Goal: Information Seeking & Learning: Learn about a topic

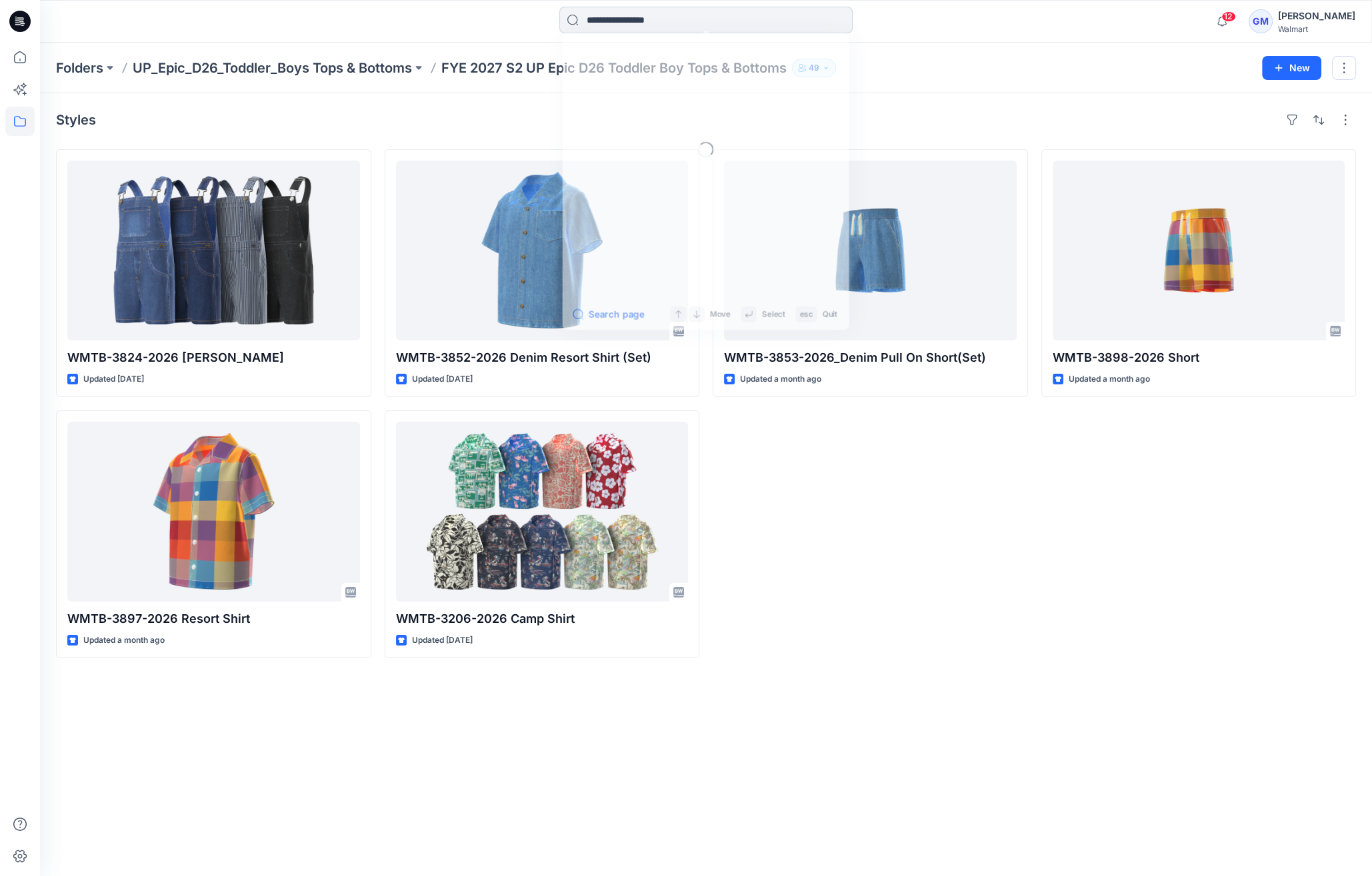
click at [676, 30] on input at bounding box center [706, 19] width 293 height 26
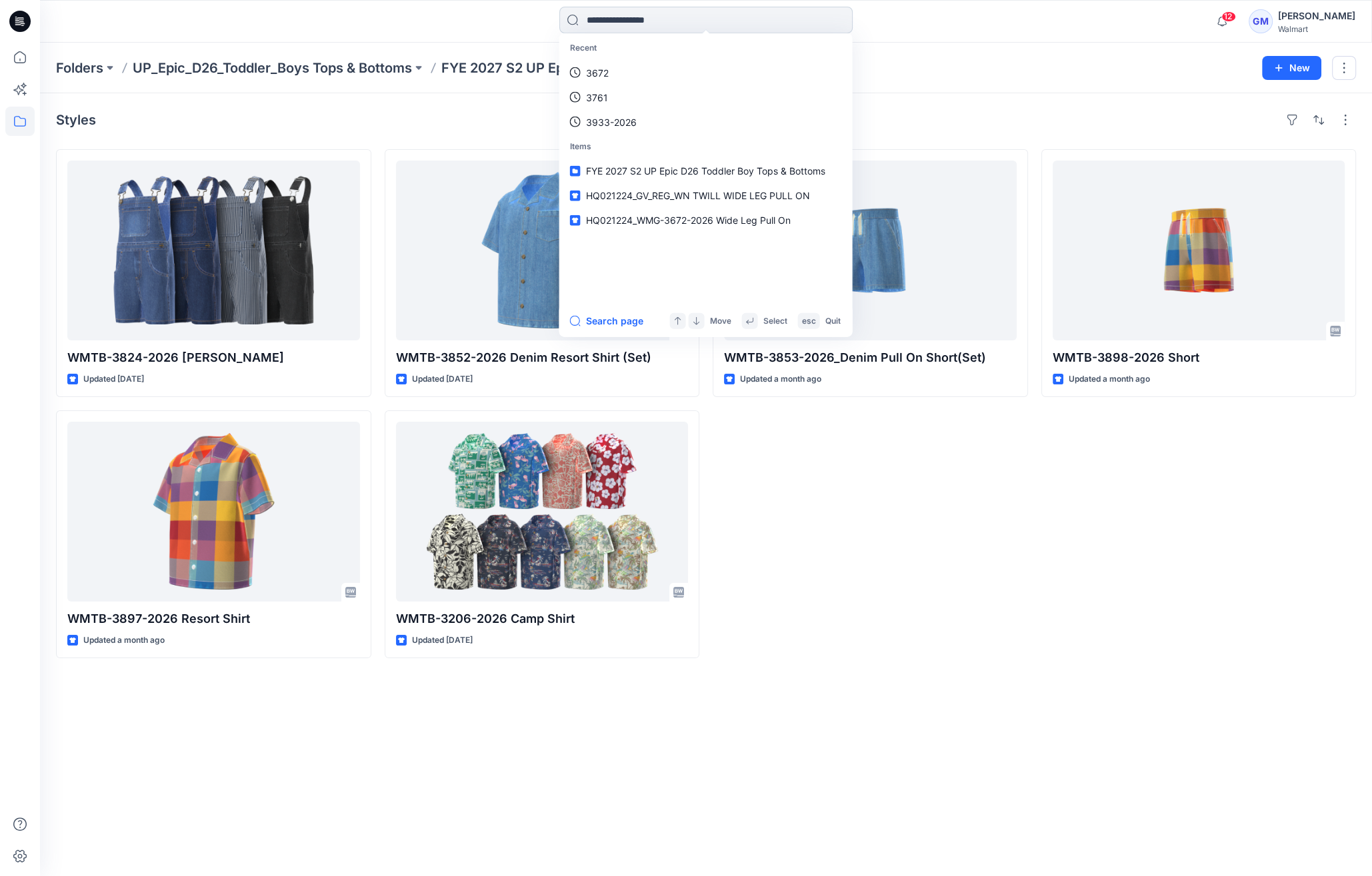
paste input "**********"
type input "**********"
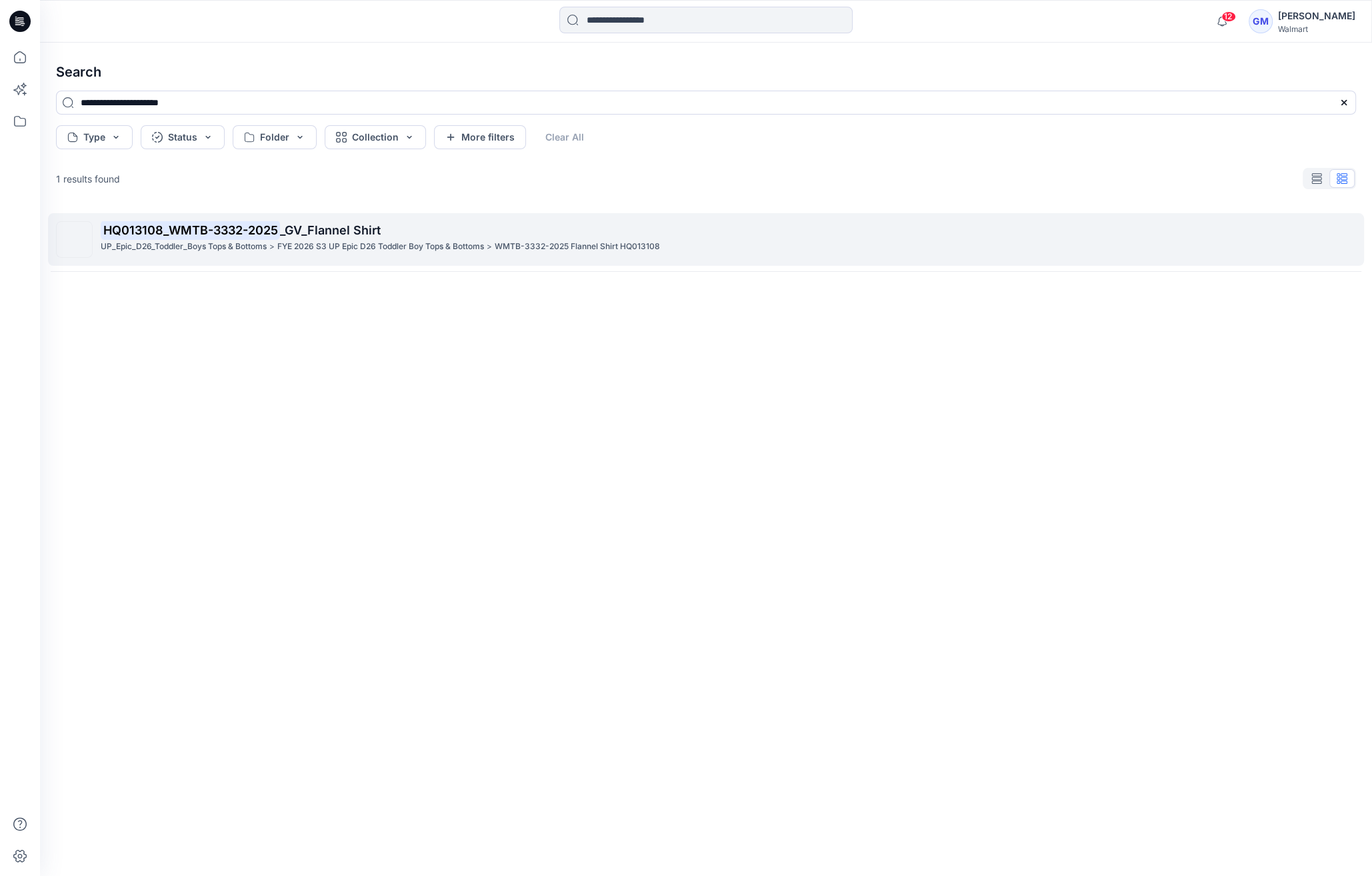
click at [360, 227] on span "_GV_Flannel Shirt" at bounding box center [331, 230] width 101 height 14
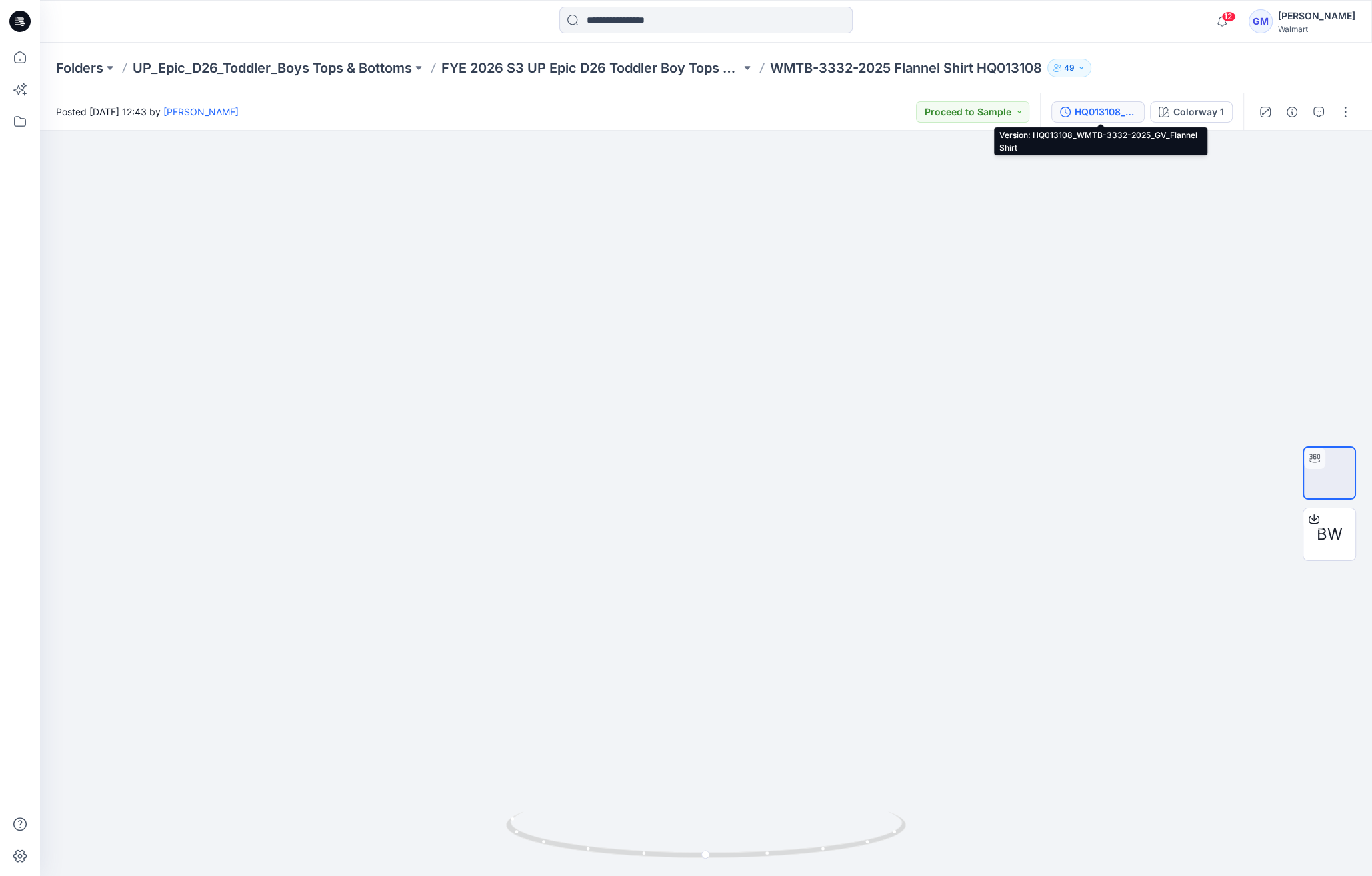
click at [1111, 115] on div "HQ013108_WMTB-3332-2025_GV_Flannel Shirt" at bounding box center [1105, 112] width 62 height 14
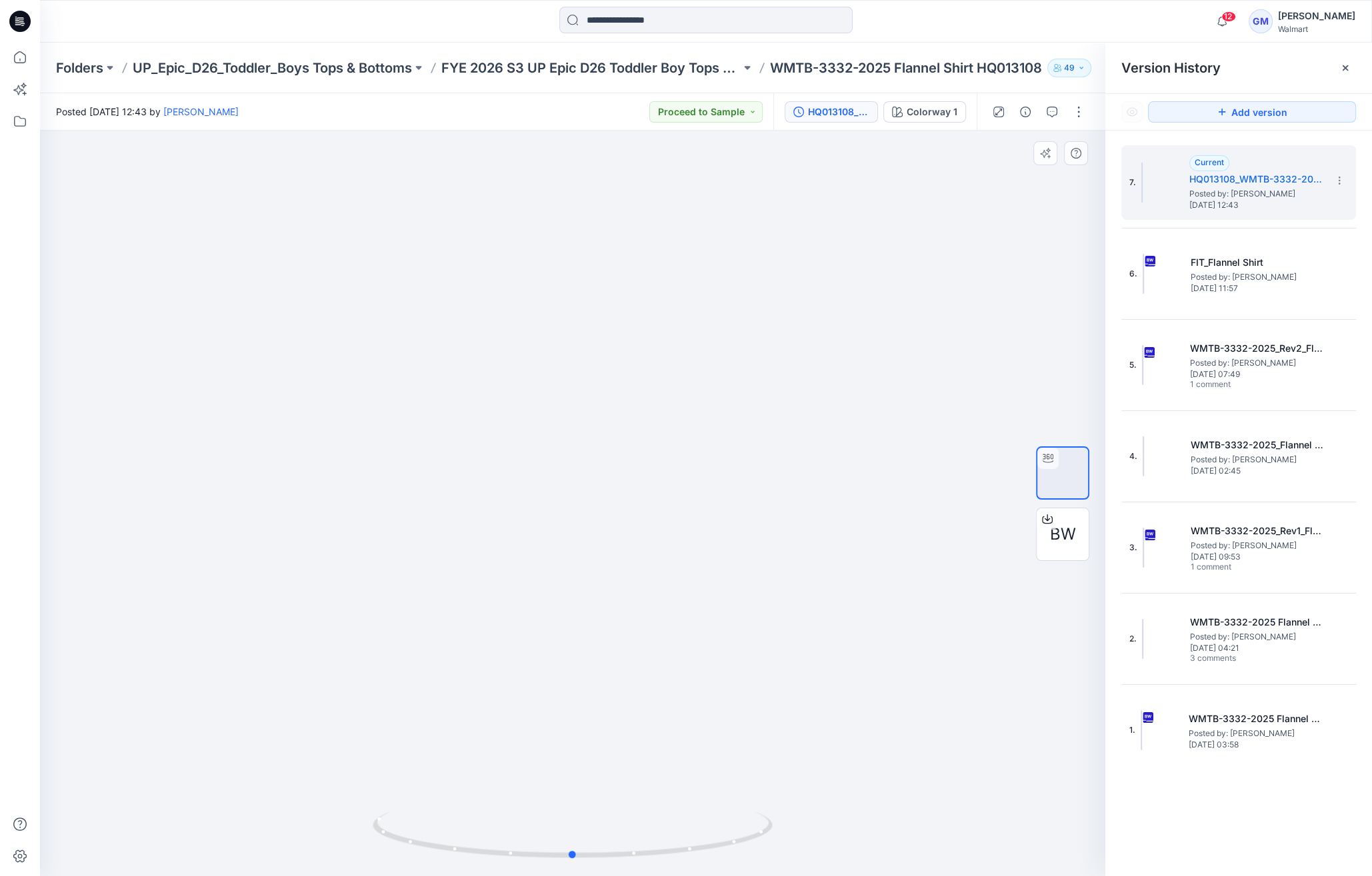
click at [961, 803] on div at bounding box center [573, 503] width 1065 height 745
click at [1259, 287] on span "[DATE] 11:57" at bounding box center [1257, 289] width 133 height 10
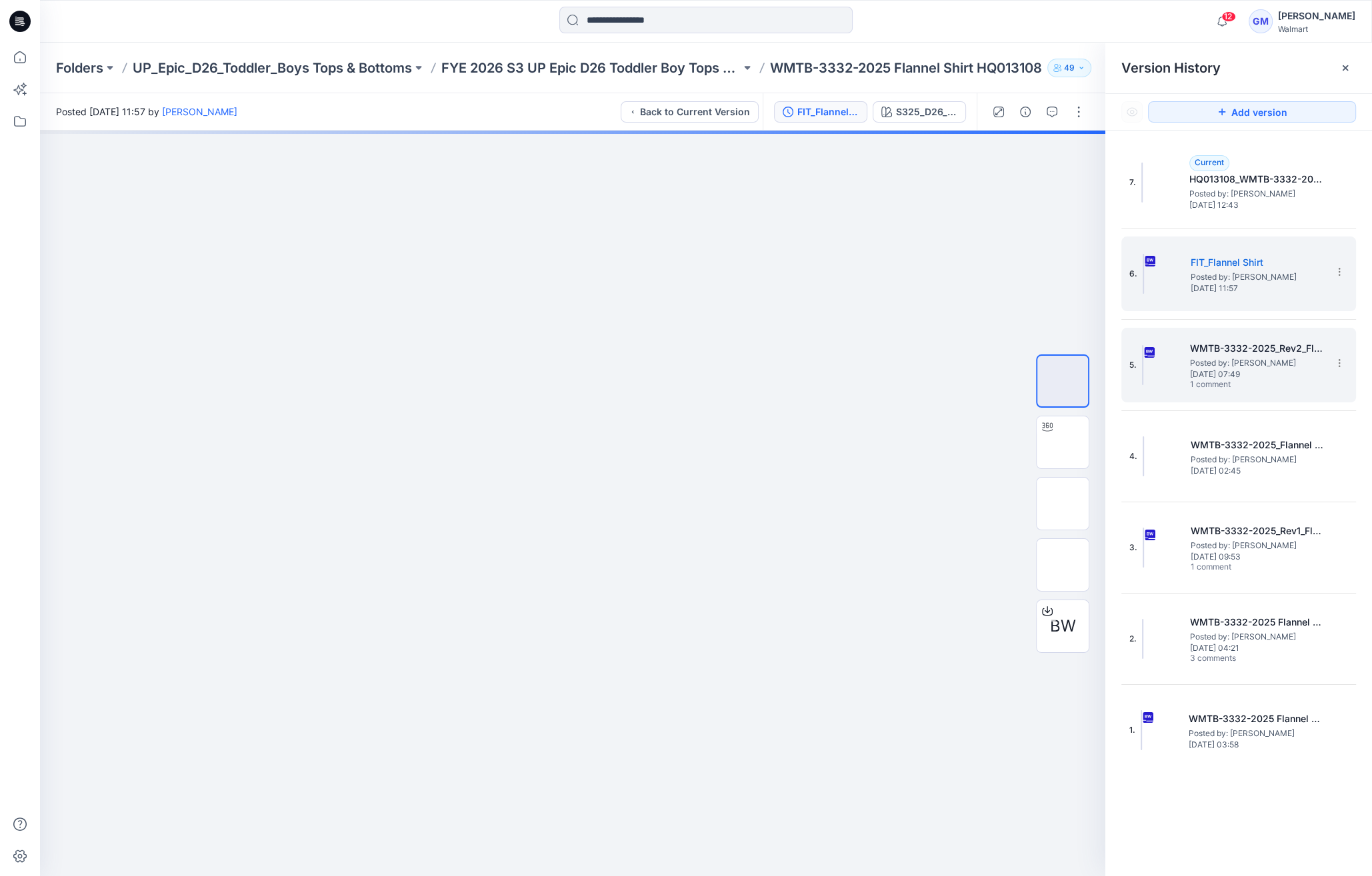
click at [1258, 370] on span "[DATE] 07:49" at bounding box center [1257, 375] width 133 height 10
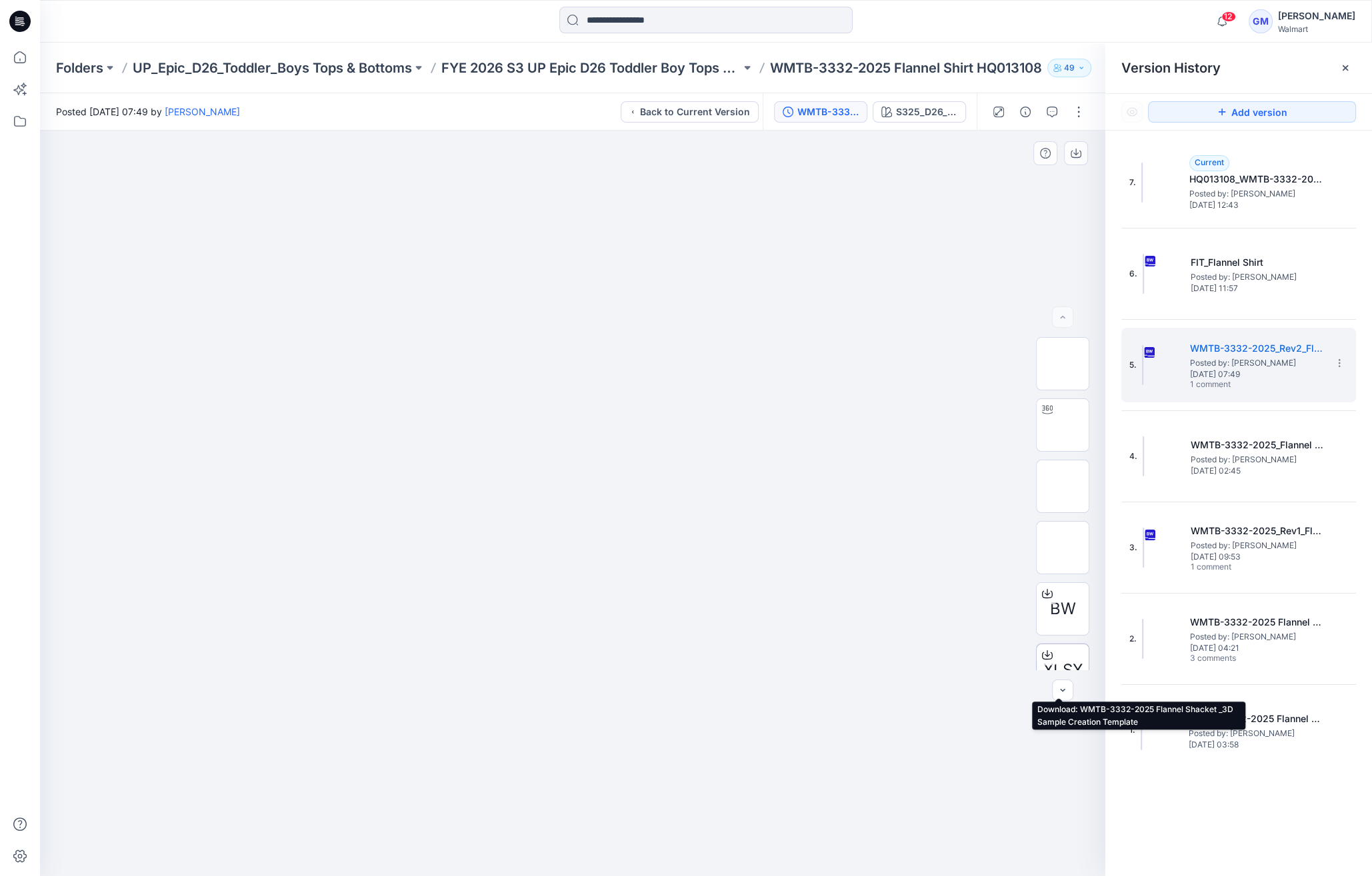
click at [1042, 654] on icon at bounding box center [1047, 654] width 10 height 10
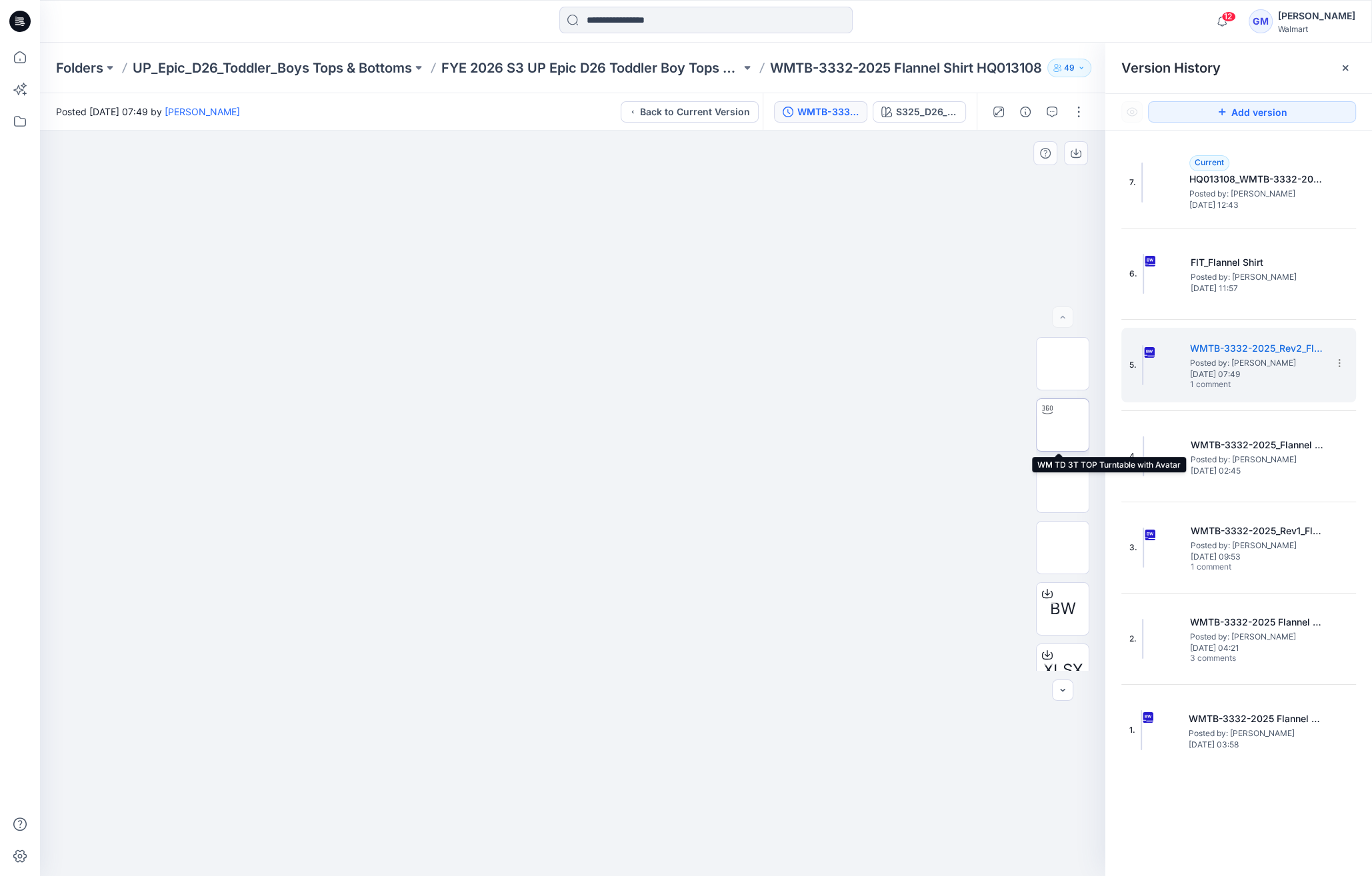
click at [1063, 425] on img at bounding box center [1063, 425] width 0 height 0
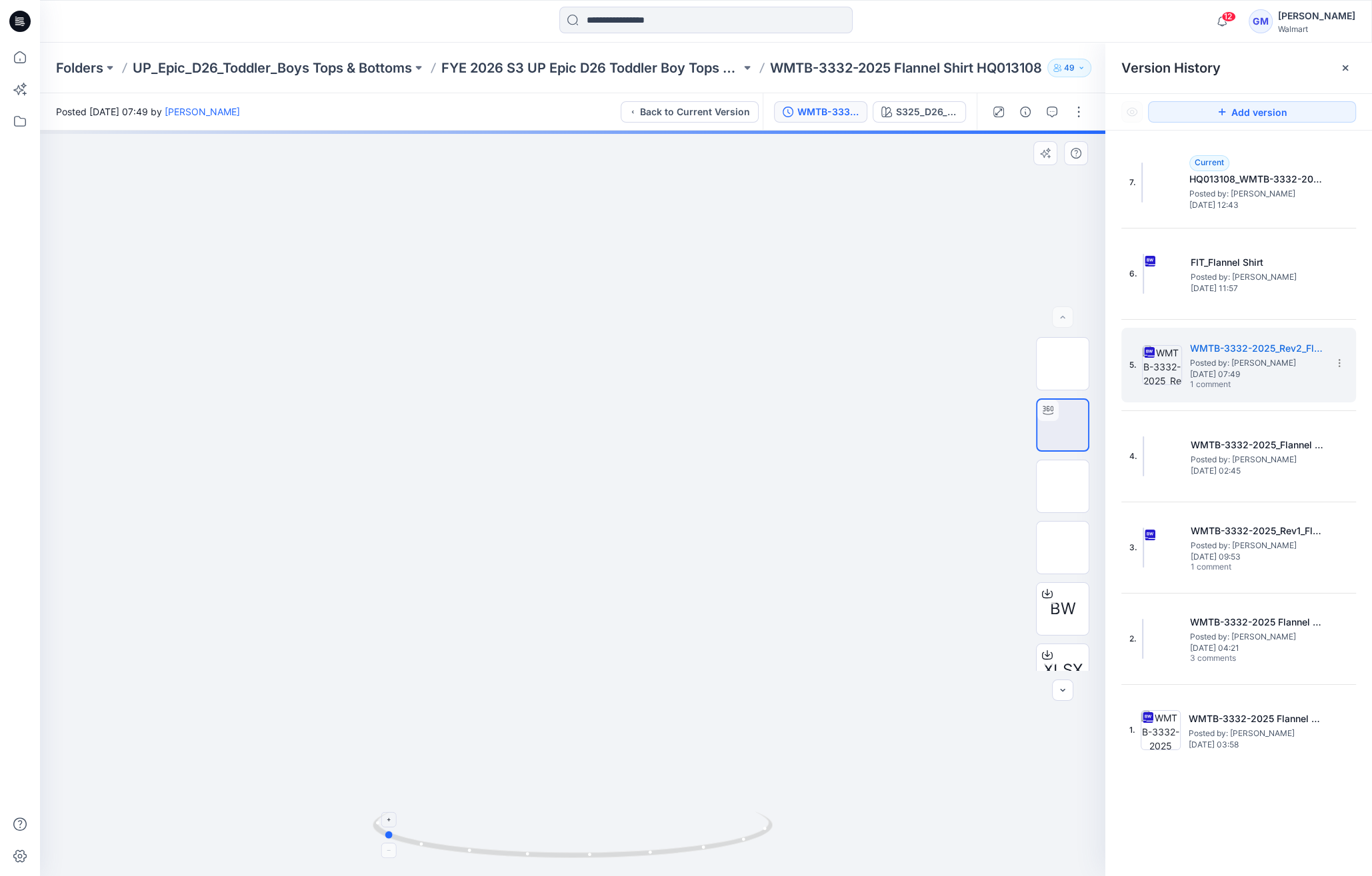
drag, startPoint x: 573, startPoint y: 853, endPoint x: 384, endPoint y: 831, distance: 190.3
click at [384, 831] on icon at bounding box center [574, 837] width 404 height 50
